Goal: Task Accomplishment & Management: Use online tool/utility

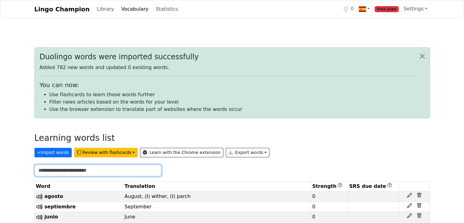
click at [85, 171] on input "text" at bounding box center [98, 171] width 127 height 12
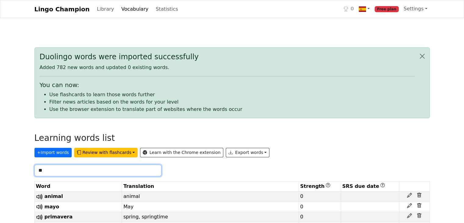
type input "*"
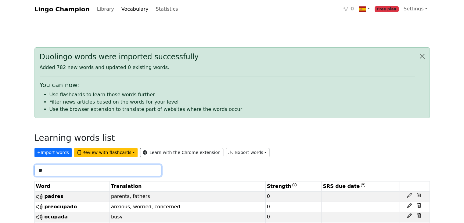
type input "*"
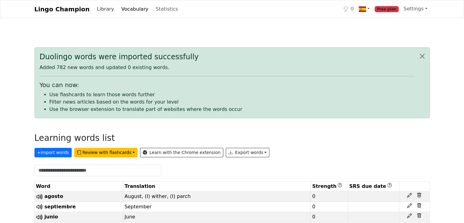
click at [97, 8] on link "Library" at bounding box center [106, 9] width 22 height 12
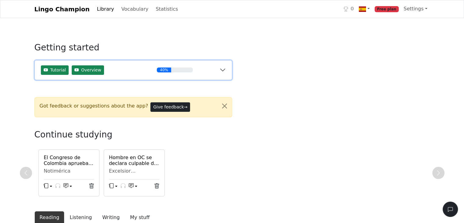
click at [192, 72] on div "40%" at bounding box center [175, 69] width 36 height 5
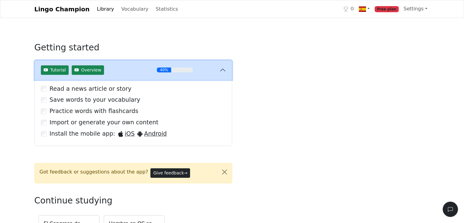
click at [192, 72] on div "40%" at bounding box center [175, 69] width 36 height 5
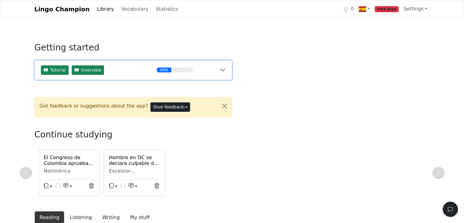
click at [192, 72] on div "40%" at bounding box center [175, 69] width 36 height 5
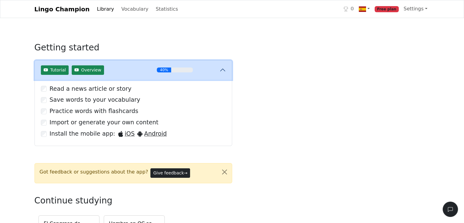
click at [192, 72] on div "40%" at bounding box center [175, 69] width 36 height 5
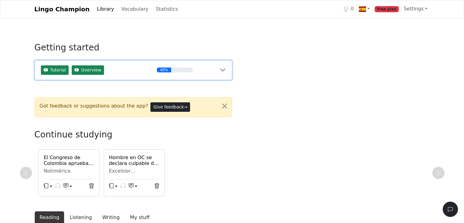
drag, startPoint x: 170, startPoint y: 71, endPoint x: 192, endPoint y: 70, distance: 21.4
click at [192, 70] on div "40%" at bounding box center [175, 69] width 36 height 5
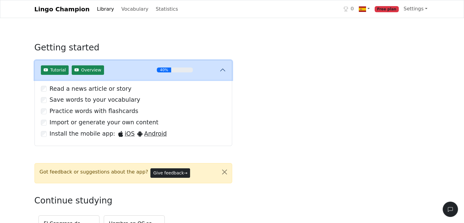
drag, startPoint x: 175, startPoint y: 71, endPoint x: 187, endPoint y: 71, distance: 12.8
click at [187, 71] on div "40%" at bounding box center [175, 69] width 36 height 5
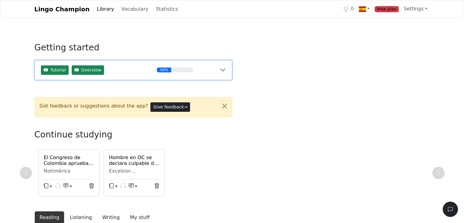
click at [187, 71] on div "40%" at bounding box center [175, 69] width 36 height 5
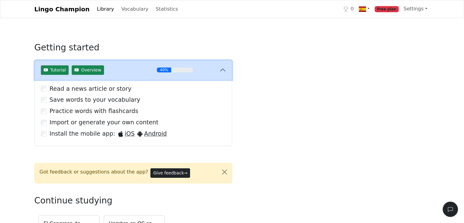
click at [187, 71] on div "40%" at bounding box center [175, 69] width 36 height 5
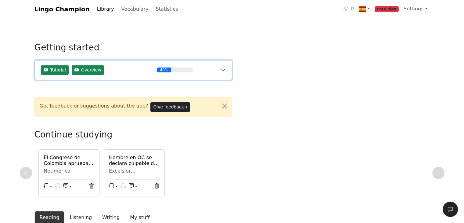
click at [187, 71] on div "40%" at bounding box center [175, 69] width 36 height 5
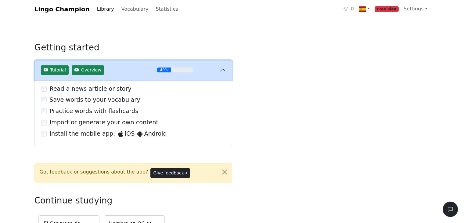
click at [169, 70] on div "40%" at bounding box center [164, 69] width 14 height 5
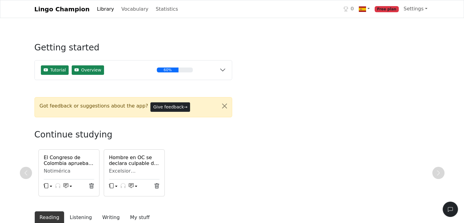
click at [98, 8] on link "Library" at bounding box center [106, 9] width 22 height 12
click at [97, 10] on link "Library" at bounding box center [106, 9] width 22 height 12
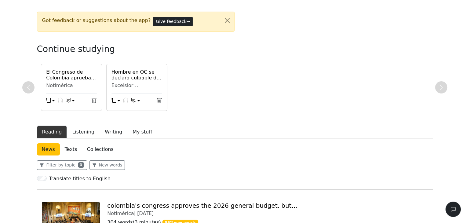
scroll to position [85, 0]
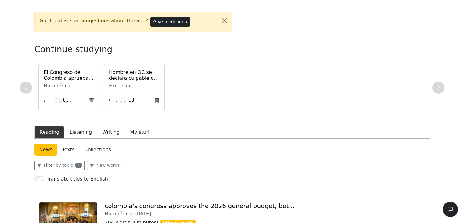
click at [49, 147] on link "News" at bounding box center [46, 150] width 23 height 12
click at [61, 165] on button "Filter by topic 3" at bounding box center [60, 165] width 50 height 9
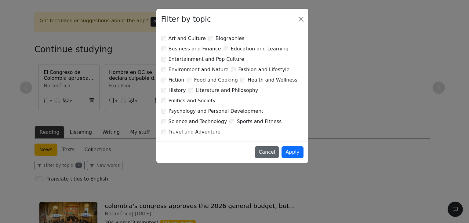
click at [272, 146] on button "Cancel" at bounding box center [267, 152] width 24 height 12
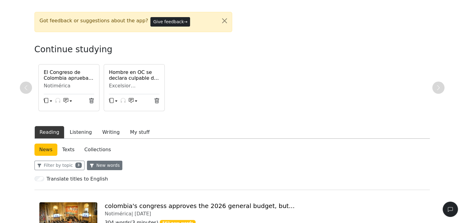
click at [107, 169] on button "New words" at bounding box center [105, 165] width 36 height 9
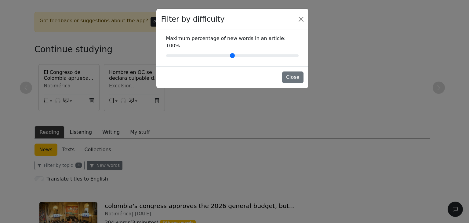
click at [107, 169] on div "Filter by difficulty Maximum percentage of new words in an article : 100 % Close" at bounding box center [234, 111] width 469 height 223
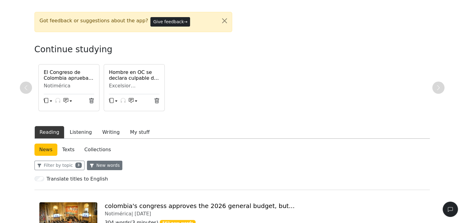
click at [107, 169] on button "New words" at bounding box center [105, 165] width 36 height 9
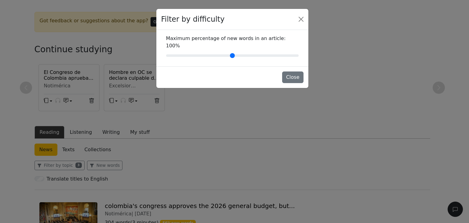
click at [285, 40] on div "Maximum percentage of new words in an article : 100 %" at bounding box center [232, 48] width 142 height 27
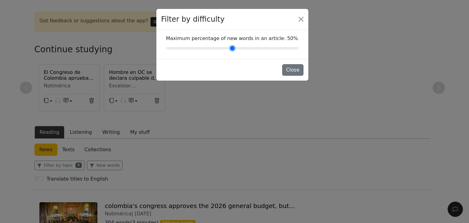
click at [228, 49] on input "Maximum percentage of new words in an article : 50 %" at bounding box center [232, 48] width 133 height 7
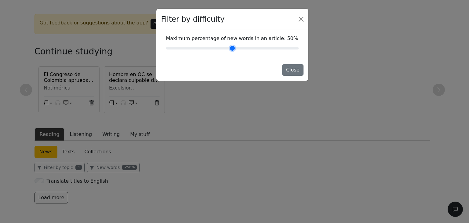
scroll to position [83, 0]
click at [239, 48] on input "Maximum percentage of new words in an article : 60 %" at bounding box center [232, 48] width 133 height 7
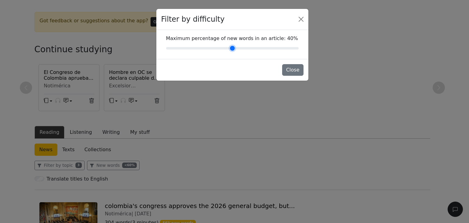
click at [224, 49] on input "Maximum percentage of new words in an article : 40 %" at bounding box center [232, 48] width 133 height 7
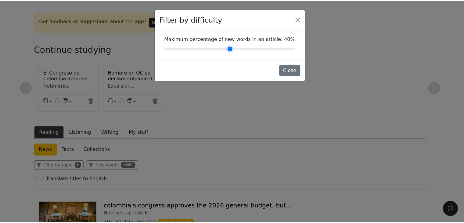
scroll to position [83, 0]
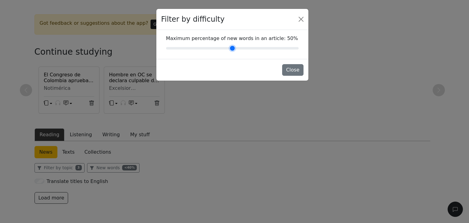
type input "**"
click at [231, 48] on input "Maximum percentage of new words in an article : 50 %" at bounding box center [232, 48] width 133 height 7
click at [293, 68] on button "Close" at bounding box center [292, 70] width 21 height 12
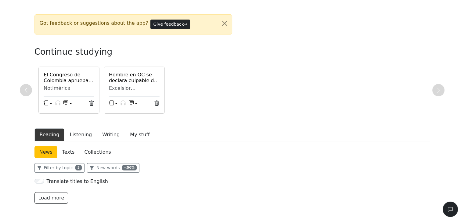
click at [48, 150] on link "News" at bounding box center [46, 152] width 23 height 12
click at [55, 196] on button "Load more" at bounding box center [52, 198] width 34 height 12
click at [82, 134] on button "Listening" at bounding box center [80, 134] width 33 height 13
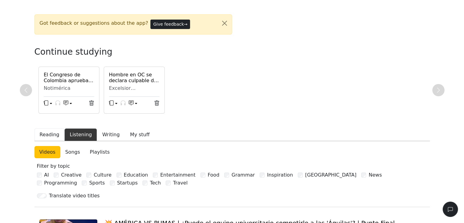
click at [50, 130] on button "Reading" at bounding box center [50, 134] width 30 height 13
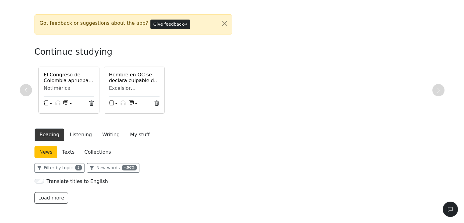
click at [50, 130] on button "Reading" at bounding box center [50, 134] width 30 height 13
click at [53, 133] on button "Reading" at bounding box center [50, 134] width 30 height 13
click at [75, 84] on div "El Congreso de Colombia aprueba el Presupuesto General de 2026, pero... Notimér…" at bounding box center [69, 83] width 58 height 22
click at [67, 77] on h6 "El Congreso de Colombia aprueba el Presupuesto General de 2026, pero..." at bounding box center [69, 78] width 51 height 12
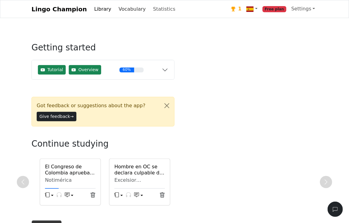
click at [119, 10] on link "Vocabulary" at bounding box center [132, 9] width 32 height 12
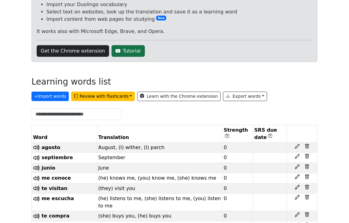
scroll to position [72, 0]
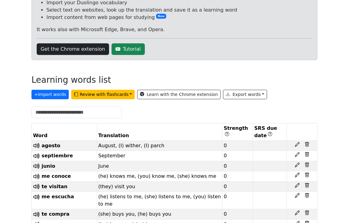
click at [177, 131] on th "Translation" at bounding box center [159, 131] width 125 height 17
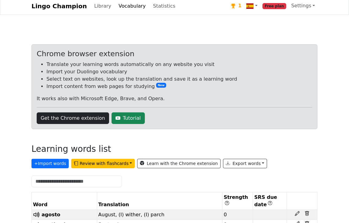
scroll to position [0, 0]
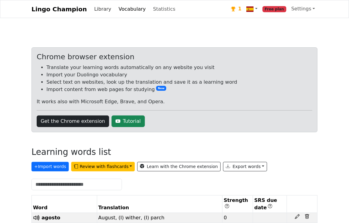
click at [99, 11] on link "Library" at bounding box center [103, 9] width 22 height 12
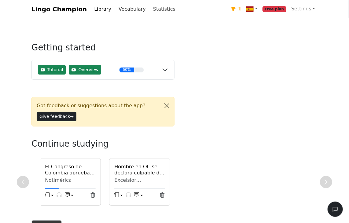
click at [129, 12] on link "Vocabulary" at bounding box center [132, 9] width 32 height 12
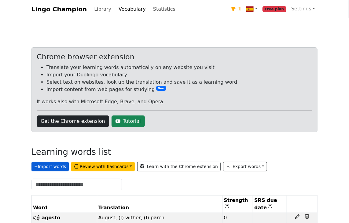
click at [53, 166] on button "+ Import words" at bounding box center [49, 166] width 37 height 9
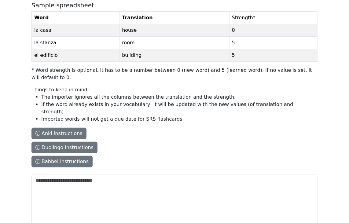
scroll to position [71, 0]
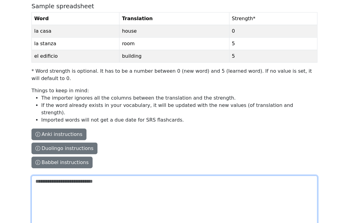
click at [47, 176] on textarea "The columns have to be tab-separated. The safest way is to copy-paste from Exce…" at bounding box center [174, 204] width 286 height 56
type textarea "******"
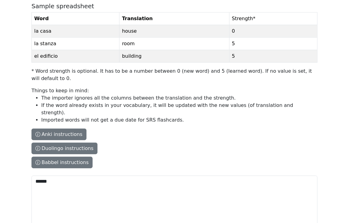
scroll to position [81, 0]
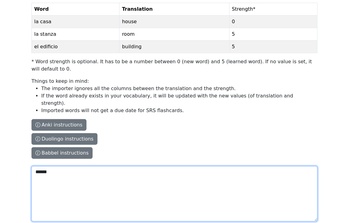
click at [51, 166] on textarea "******" at bounding box center [174, 194] width 286 height 56
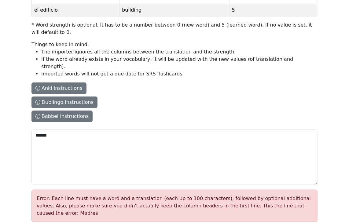
scroll to position [120, 0]
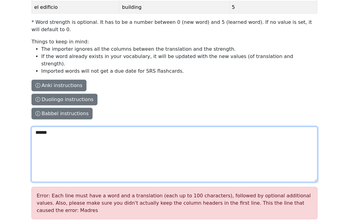
click at [97, 127] on textarea "******" at bounding box center [174, 155] width 286 height 56
click at [59, 127] on textarea "******" at bounding box center [174, 155] width 286 height 56
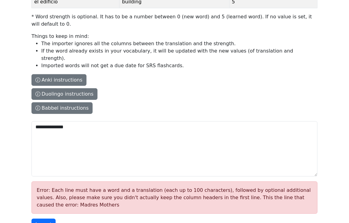
scroll to position [127, 0]
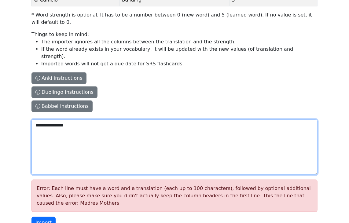
click at [78, 119] on textarea "**********" at bounding box center [174, 147] width 286 height 56
type textarea "*"
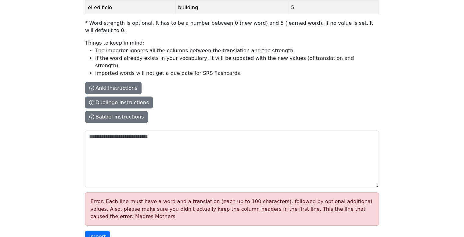
scroll to position [106, 0]
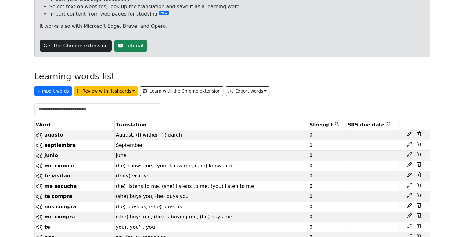
scroll to position [78, 0]
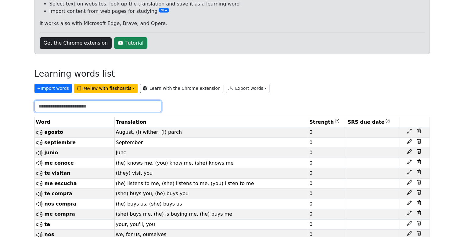
click at [72, 108] on input "text" at bounding box center [98, 106] width 127 height 12
click at [54, 108] on input "text" at bounding box center [98, 106] width 127 height 12
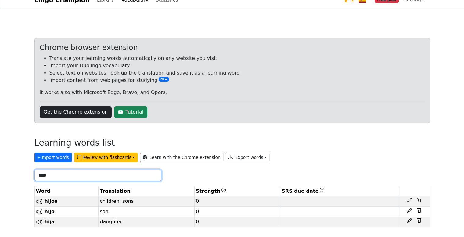
scroll to position [0, 0]
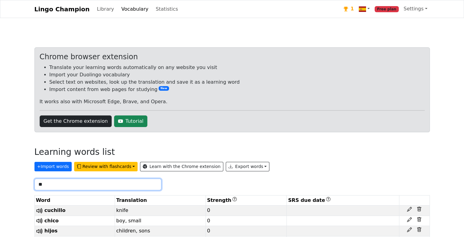
type input "*"
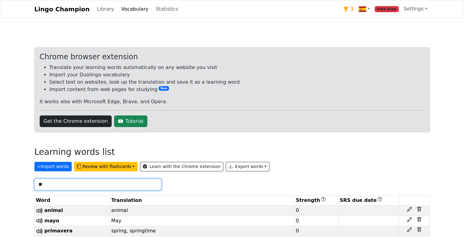
type input "*"
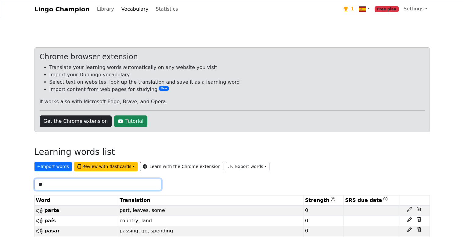
type input "*"
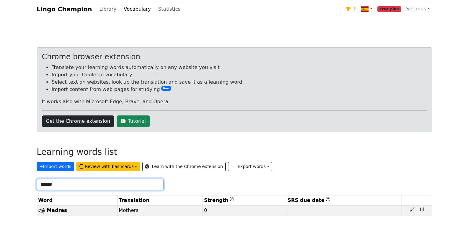
click at [49, 184] on input "******" at bounding box center [100, 185] width 127 height 12
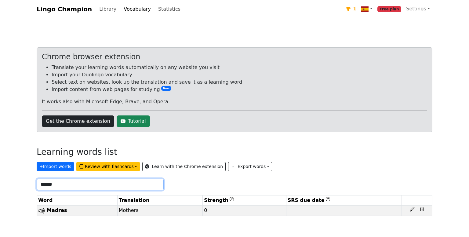
click at [49, 184] on input "******" at bounding box center [100, 185] width 127 height 12
type input "******"
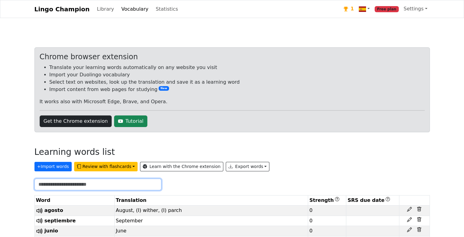
drag, startPoint x: 66, startPoint y: 184, endPoint x: 52, endPoint y: 184, distance: 14.4
click at [52, 184] on input "text" at bounding box center [98, 185] width 127 height 12
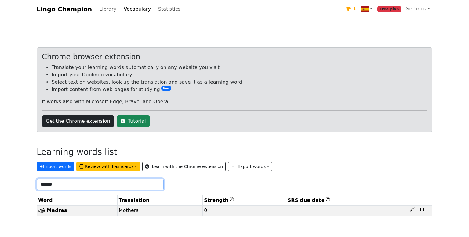
drag, startPoint x: 45, startPoint y: 185, endPoint x: 64, endPoint y: 184, distance: 18.3
click at [64, 184] on input "******" at bounding box center [100, 185] width 127 height 12
click at [40, 185] on input "******" at bounding box center [100, 185] width 127 height 12
click at [66, 182] on input "******" at bounding box center [100, 185] width 127 height 12
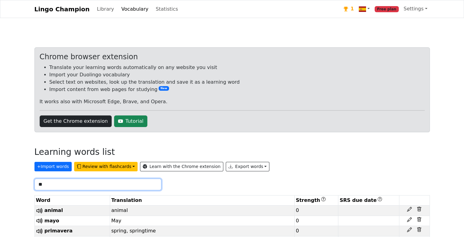
type input "*"
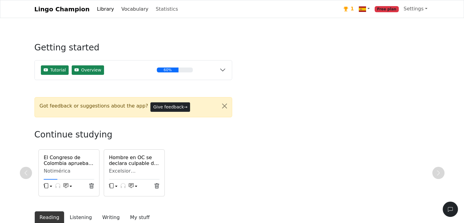
click at [126, 11] on link "Vocabulary" at bounding box center [135, 9] width 32 height 12
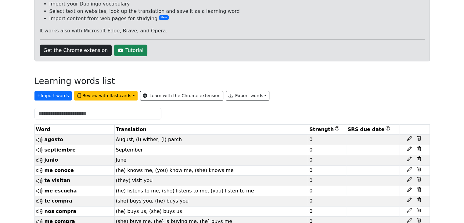
scroll to position [76, 0]
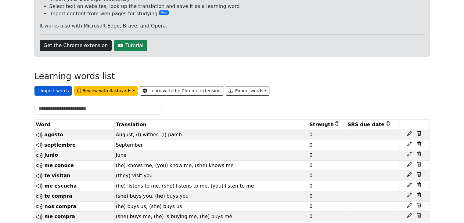
click at [51, 89] on button "+ Import words" at bounding box center [53, 90] width 37 height 9
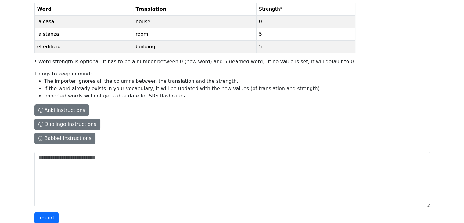
scroll to position [90, 0]
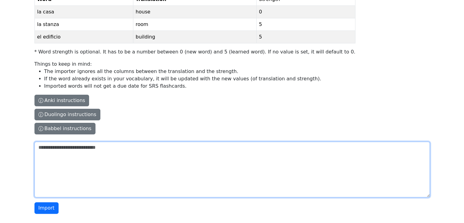
paste textarea "**********"
type textarea "**********"
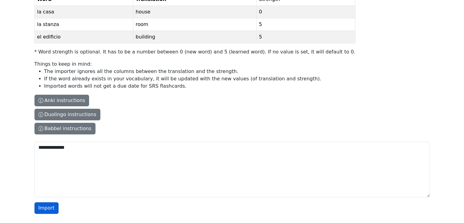
click at [45, 208] on button "Import" at bounding box center [47, 208] width 24 height 12
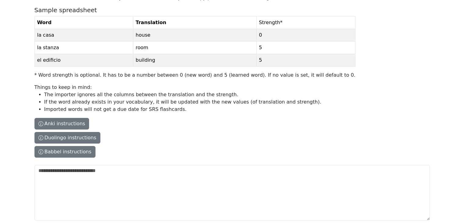
scroll to position [0, 0]
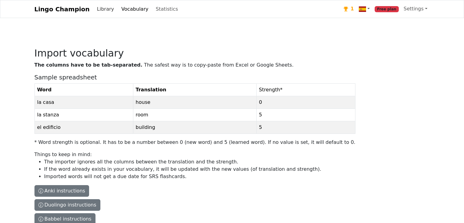
click at [101, 8] on link "Library" at bounding box center [106, 9] width 22 height 12
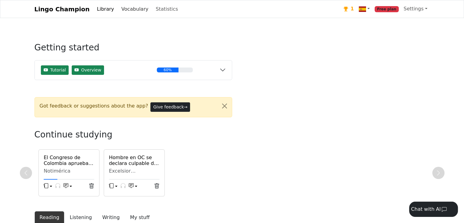
click at [120, 9] on link "Vocabulary" at bounding box center [135, 9] width 32 height 12
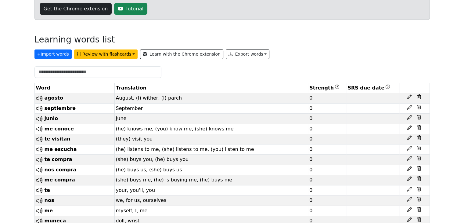
scroll to position [113, 0]
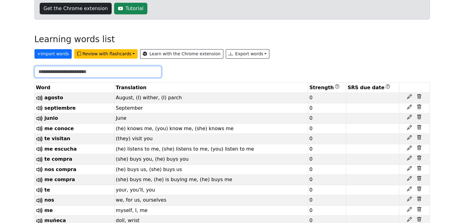
click at [63, 71] on input "text" at bounding box center [98, 72] width 127 height 12
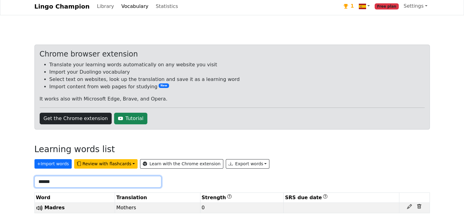
scroll to position [3, 0]
click at [44, 181] on input "******" at bounding box center [98, 182] width 127 height 12
click at [54, 181] on input "******" at bounding box center [98, 182] width 127 height 12
type input "******"
